Goal: Information Seeking & Learning: Learn about a topic

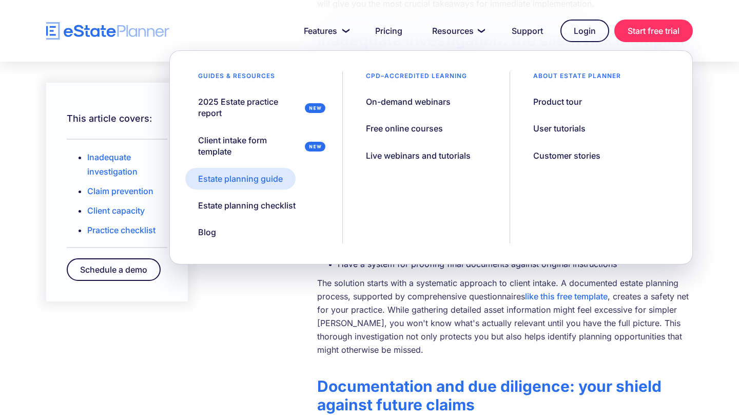
click at [235, 181] on div "Estate planning guide" at bounding box center [240, 178] width 85 height 11
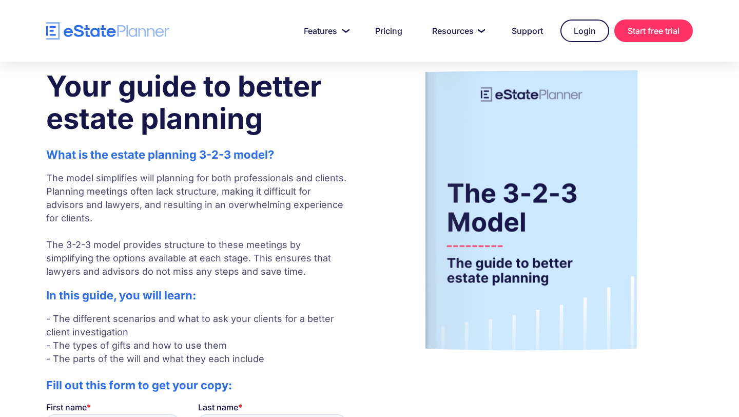
scroll to position [37, 0]
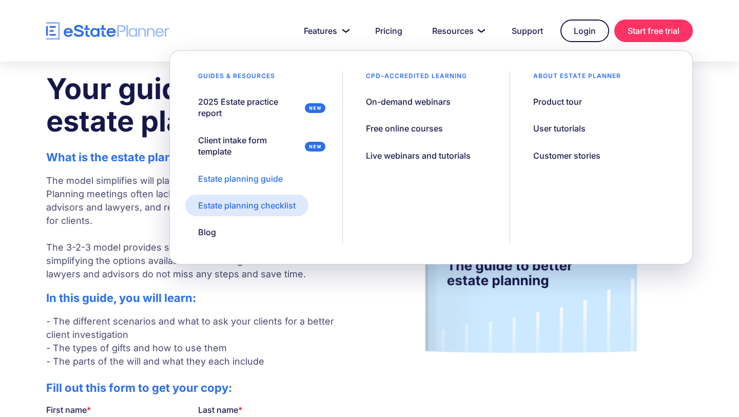
click at [221, 203] on div "Estate planning checklist" at bounding box center [247, 205] width 98 height 11
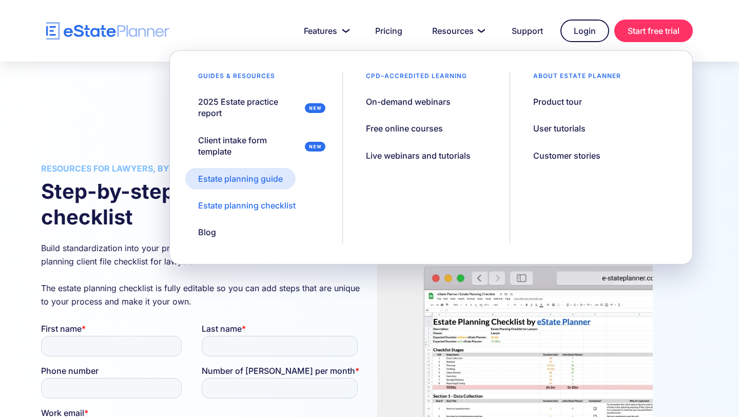
click at [217, 176] on div "Estate planning guide" at bounding box center [240, 178] width 85 height 11
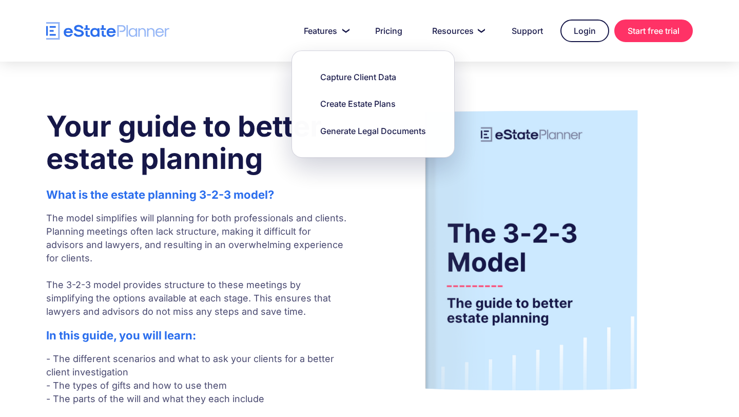
click at [342, 44] on div at bounding box center [369, 31] width 739 height 62
click at [340, 26] on link "Features" at bounding box center [325, 31] width 66 height 21
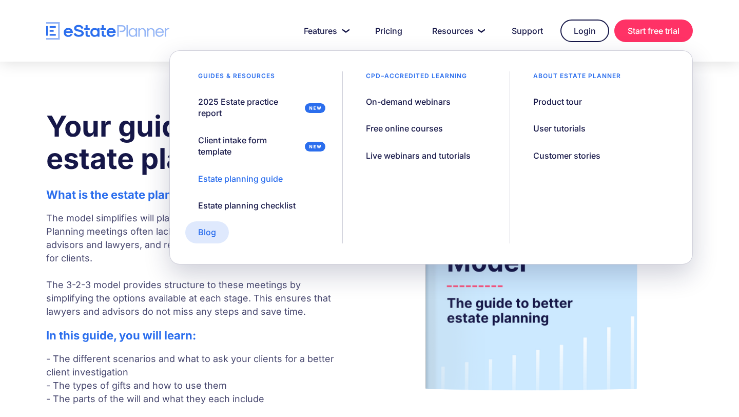
click at [207, 230] on div "Blog" at bounding box center [207, 231] width 18 height 11
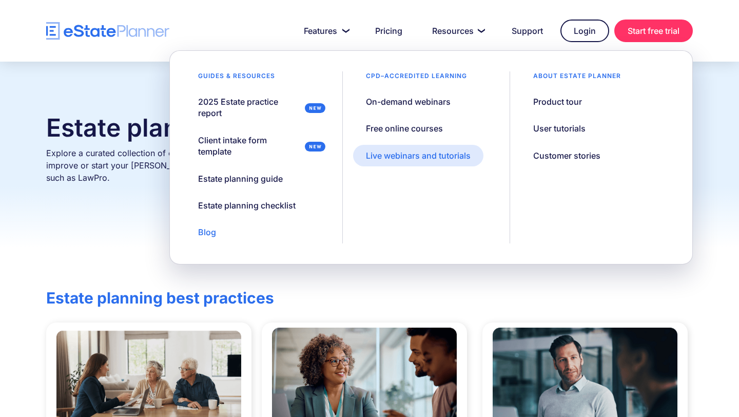
click at [452, 154] on div "Live webinars and tutorials" at bounding box center [418, 155] width 105 height 11
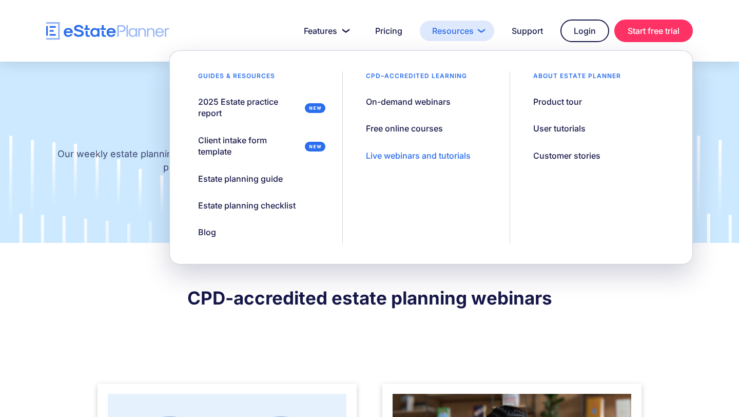
click at [481, 34] on link "Resources" at bounding box center [457, 31] width 74 height 21
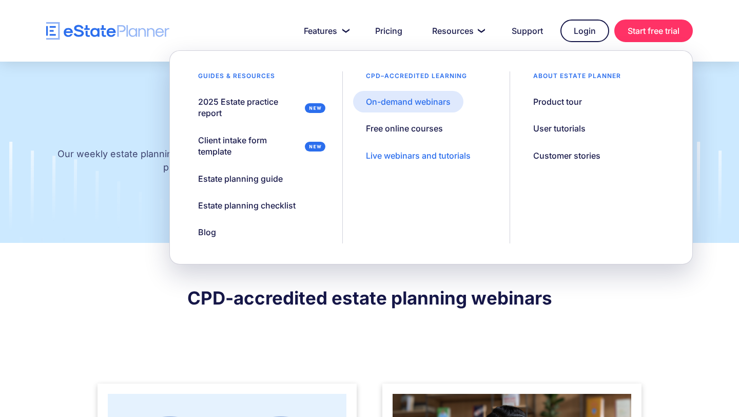
click at [393, 104] on div "On-demand webinars" at bounding box center [408, 101] width 85 height 11
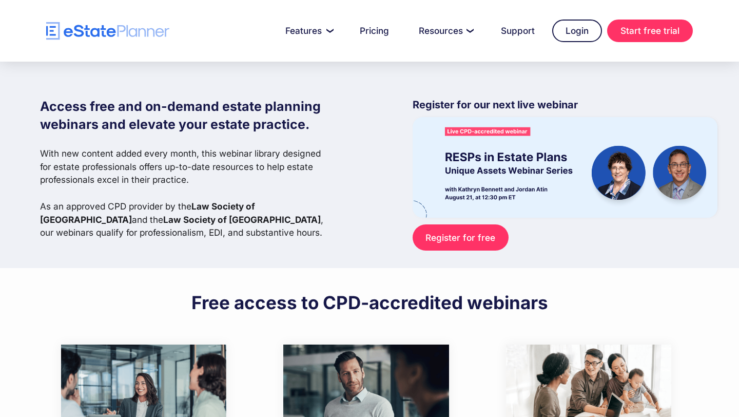
scroll to position [7, 0]
